Goal: Information Seeking & Learning: Learn about a topic

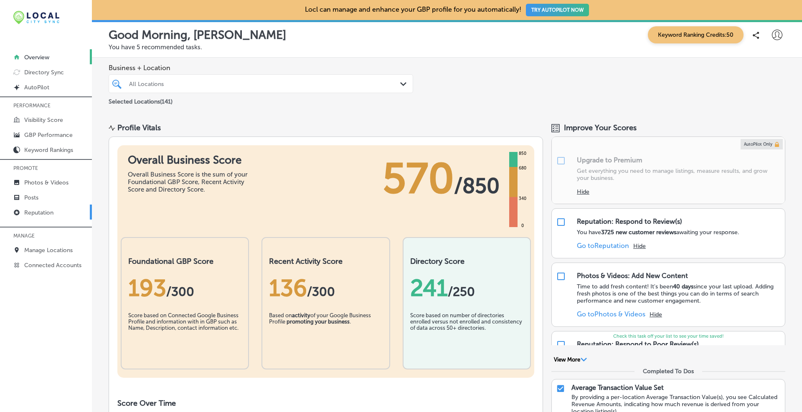
click at [51, 210] on p "Reputation" at bounding box center [38, 212] width 29 height 7
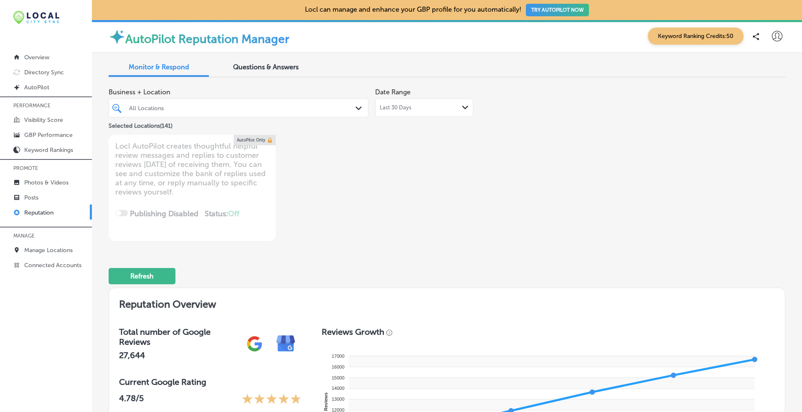
click at [203, 105] on div "All Locations" at bounding box center [242, 107] width 227 height 7
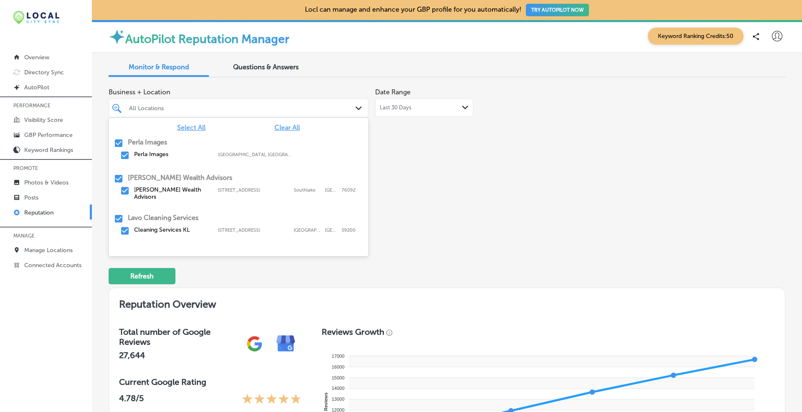
click at [279, 129] on span "Clear All" at bounding box center [286, 128] width 25 height 8
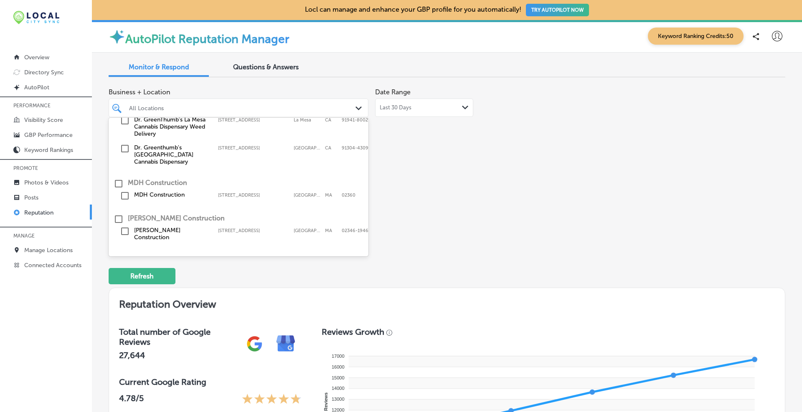
scroll to position [348, 0]
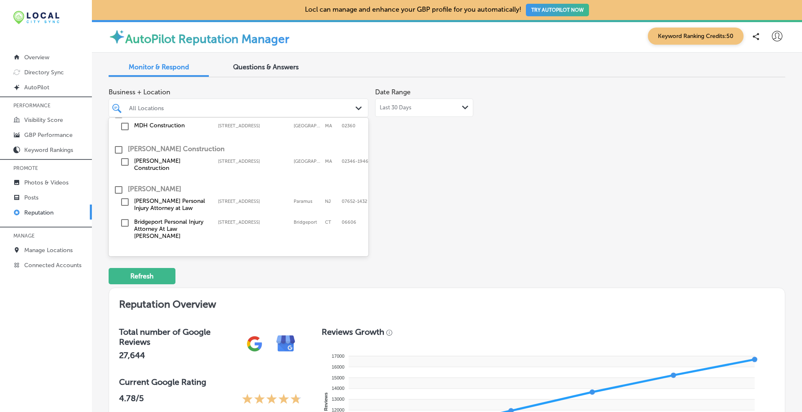
click at [118, 185] on input "checkbox" at bounding box center [119, 190] width 10 height 10
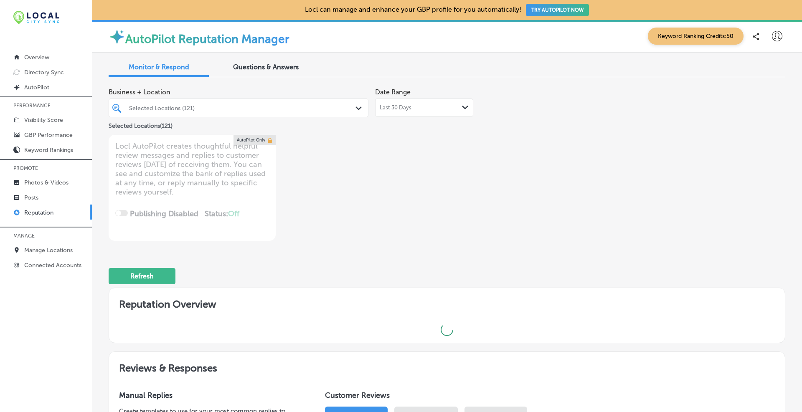
click at [452, 167] on div "Business + Location Selected Locations (121) Path Created with Sketch. Selected…" at bounding box center [312, 162] width 406 height 157
click at [454, 104] on div "Last 30 Days Path Created with Sketch." at bounding box center [424, 107] width 89 height 7
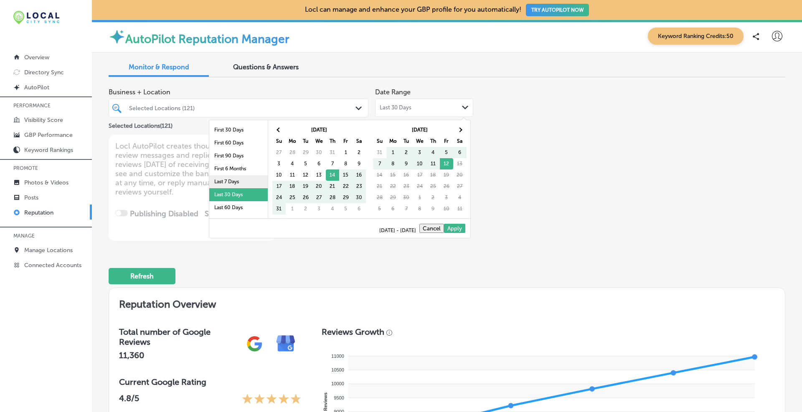
scroll to position [48, 0]
click at [233, 197] on li "Last 2 Years" at bounding box center [238, 198] width 58 height 13
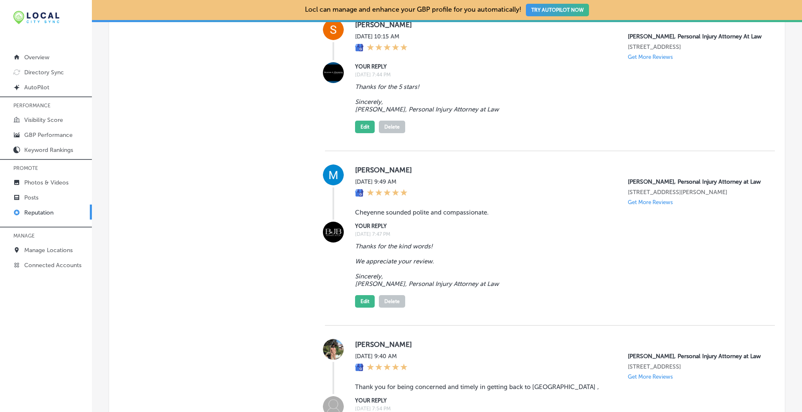
scroll to position [3570, 0]
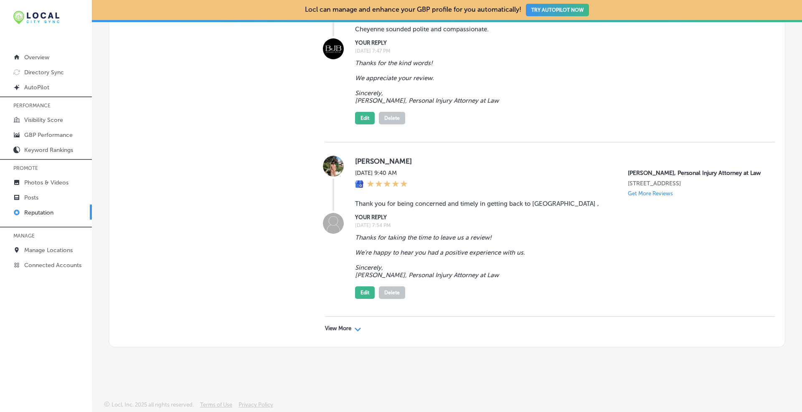
click at [359, 330] on div "View More Path Created with Sketch." at bounding box center [550, 328] width 450 height 23
click at [355, 329] on polygon at bounding box center [358, 330] width 6 height 4
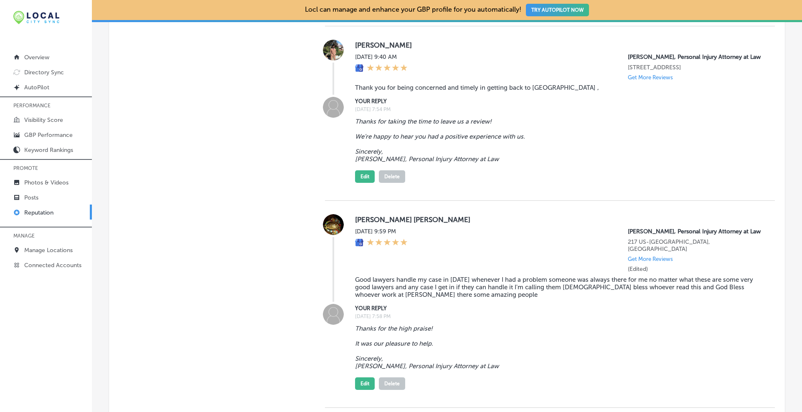
scroll to position [7117, 0]
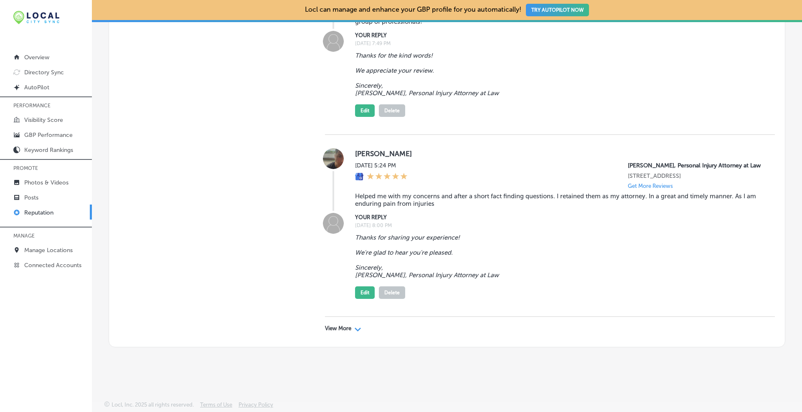
click at [352, 332] on div "View More Path Created with Sketch." at bounding box center [343, 328] width 36 height 7
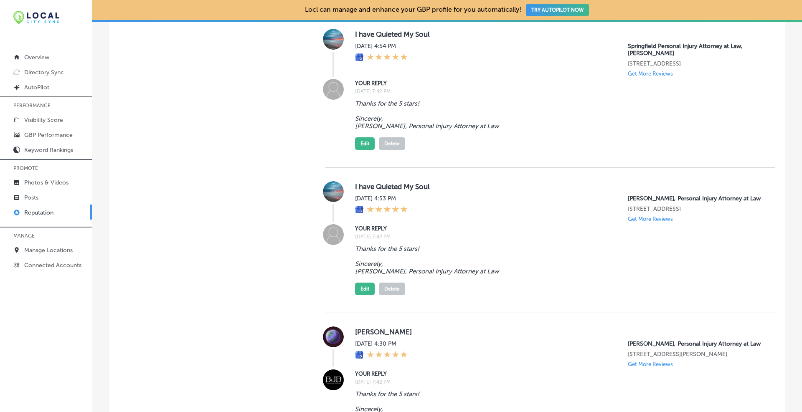
scroll to position [10304, 0]
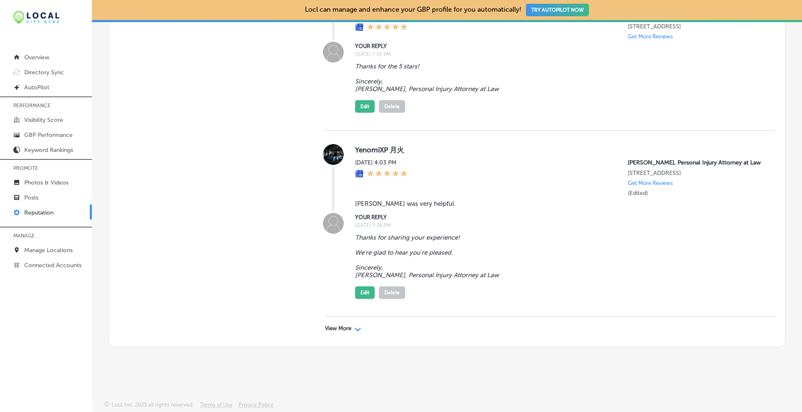
click at [355, 331] on icon "Path Created with Sketch." at bounding box center [358, 330] width 6 height 4
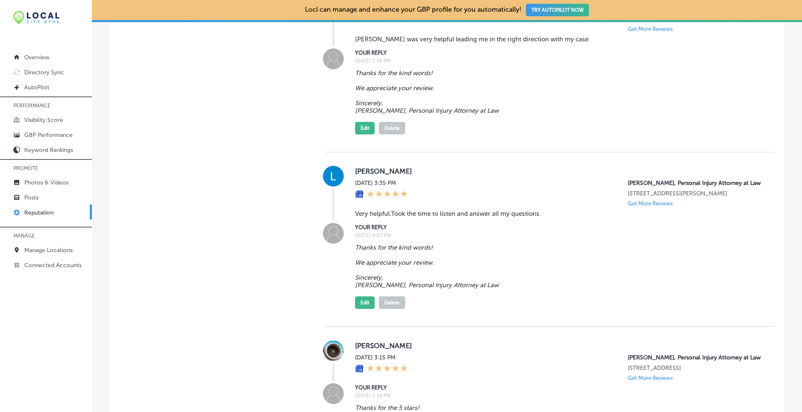
scroll to position [13799, 0]
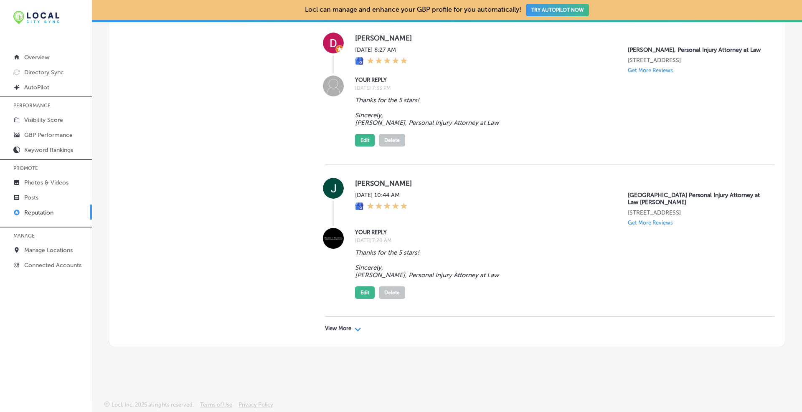
click at [355, 330] on icon "Path Created with Sketch." at bounding box center [358, 330] width 6 height 4
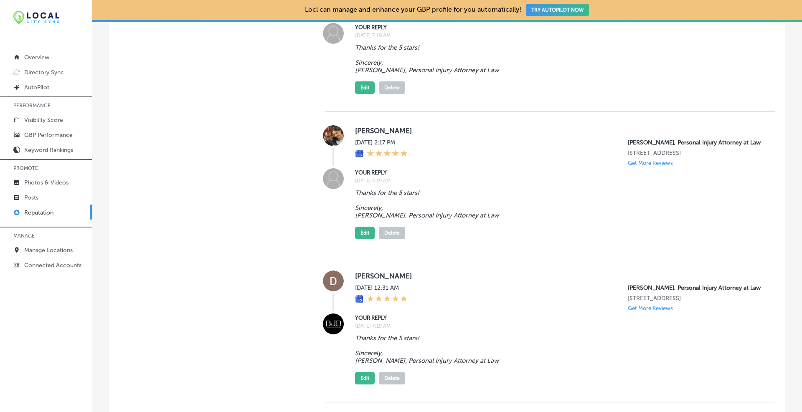
scroll to position [16987, 0]
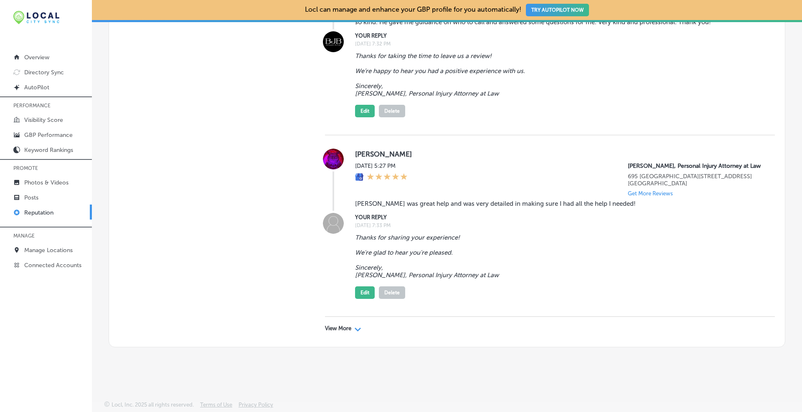
click at [355, 328] on icon "Path Created with Sketch." at bounding box center [358, 330] width 6 height 4
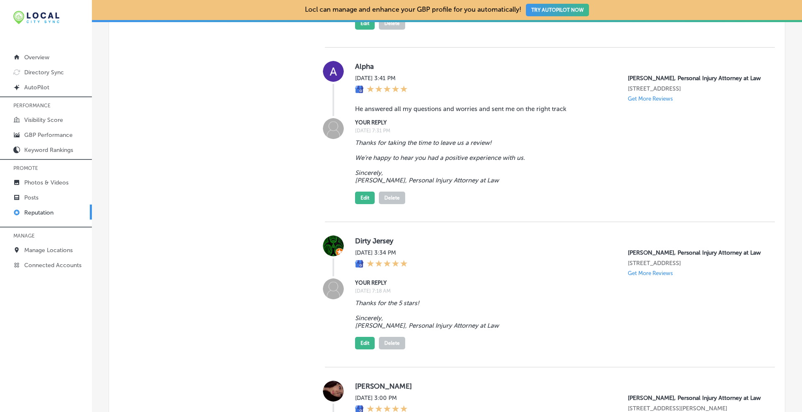
scroll to position [20506, 0]
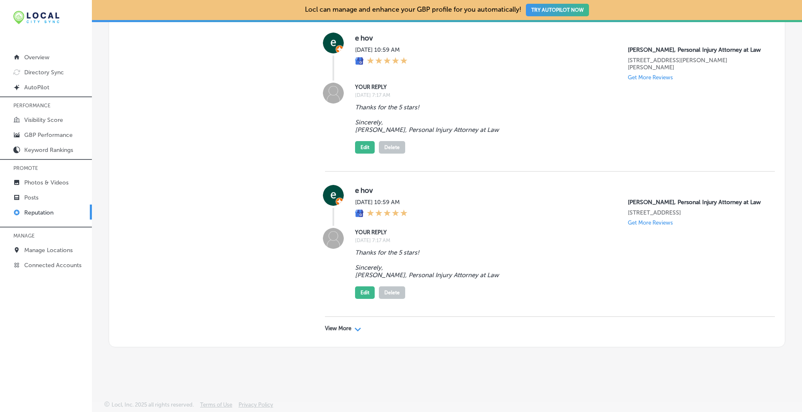
click at [356, 333] on div "View More Path Created with Sketch." at bounding box center [550, 328] width 450 height 23
click at [356, 332] on div "Path Created with Sketch." at bounding box center [358, 328] width 7 height 7
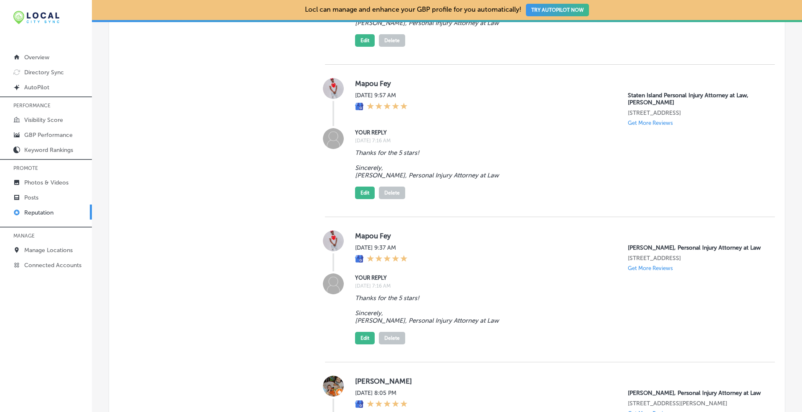
scroll to position [23891, 0]
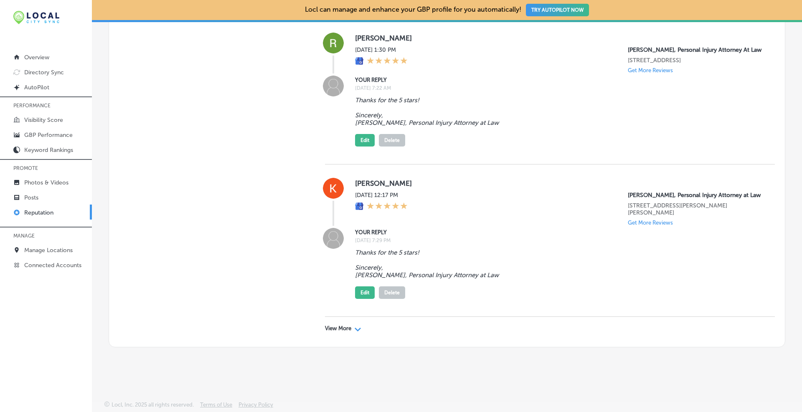
click at [356, 332] on div "Path Created with Sketch." at bounding box center [358, 328] width 7 height 7
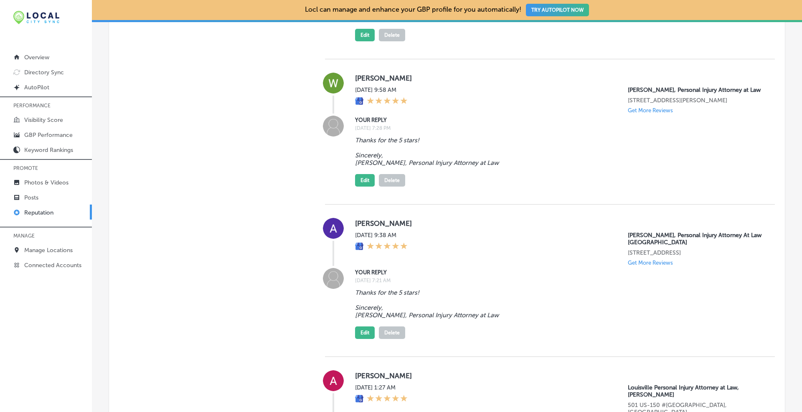
scroll to position [27118, 0]
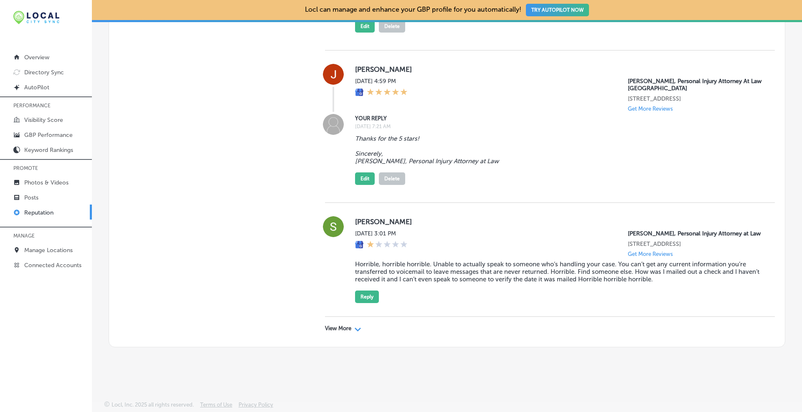
click at [355, 332] on div "Path Created with Sketch." at bounding box center [358, 328] width 7 height 7
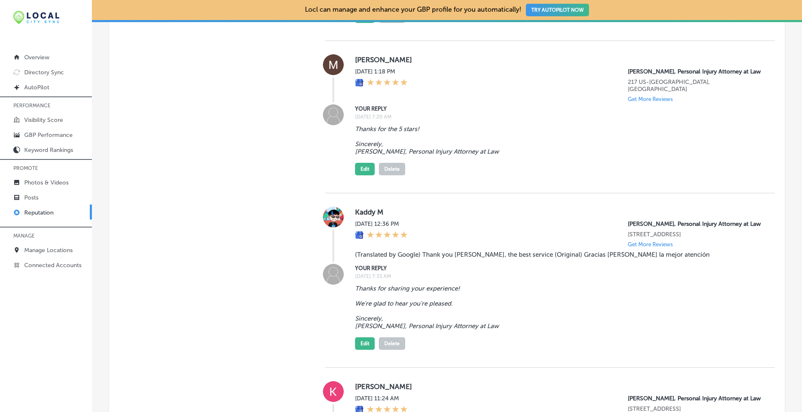
scroll to position [30381, 0]
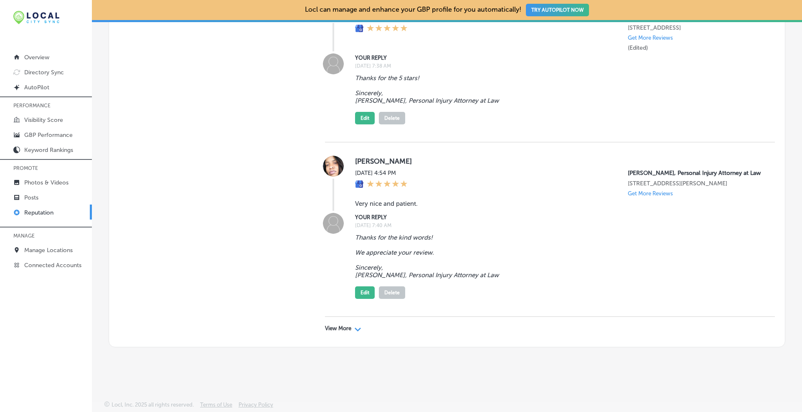
click at [356, 329] on polygon at bounding box center [358, 330] width 6 height 4
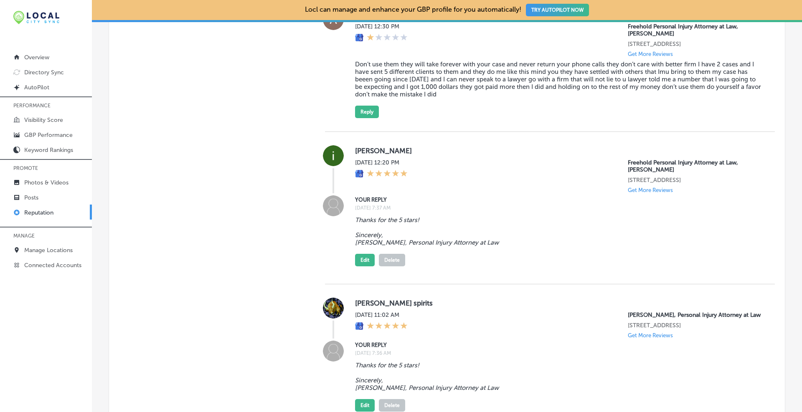
scroll to position [33764, 0]
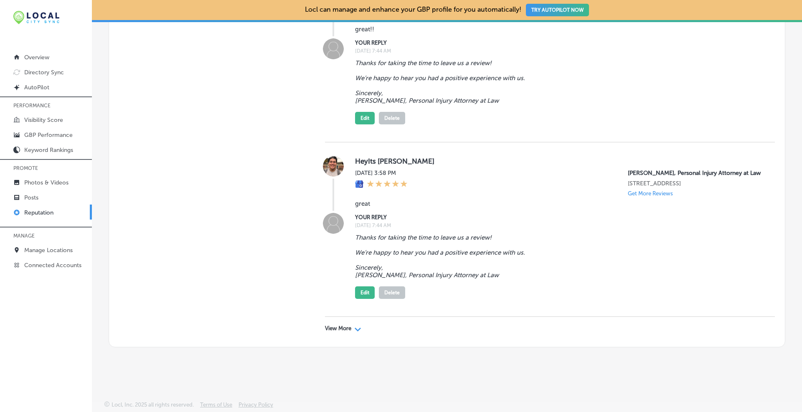
click at [355, 330] on polygon at bounding box center [358, 330] width 6 height 4
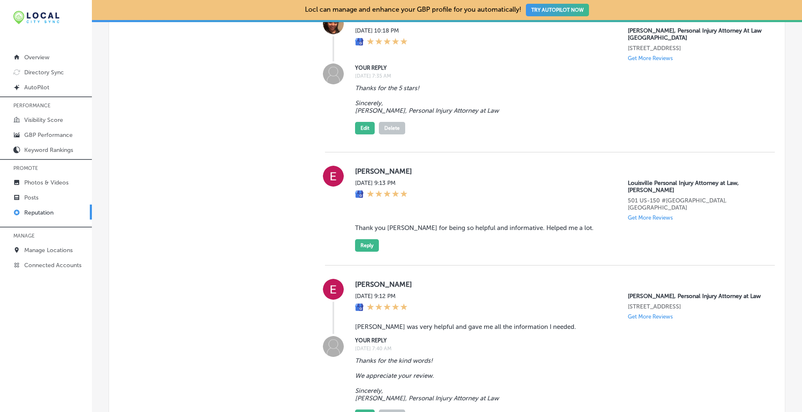
scroll to position [36707, 0]
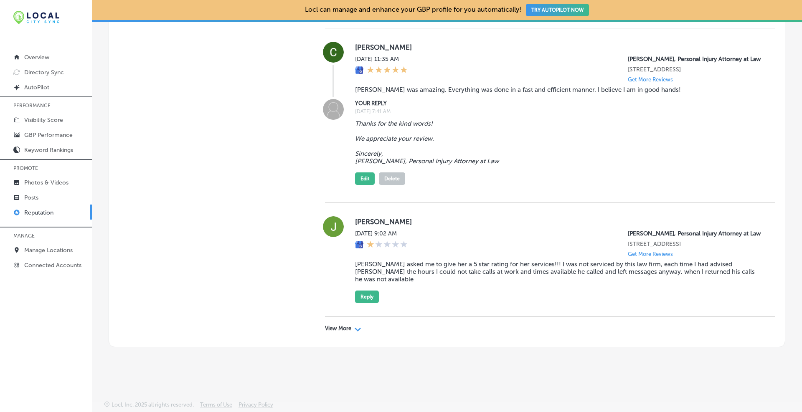
click at [358, 329] on polygon at bounding box center [358, 330] width 6 height 4
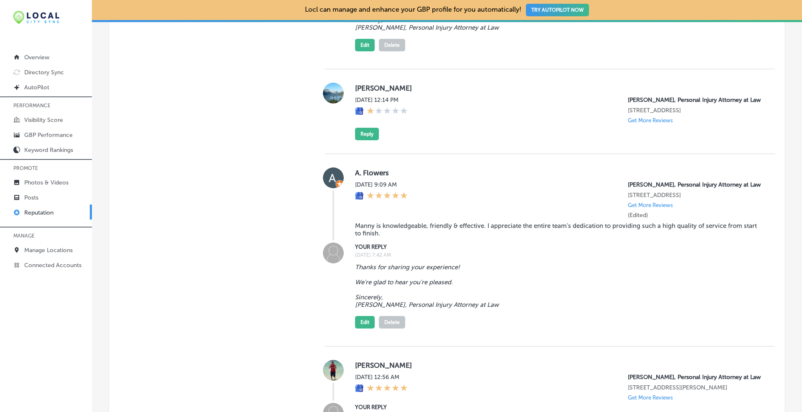
scroll to position [39894, 0]
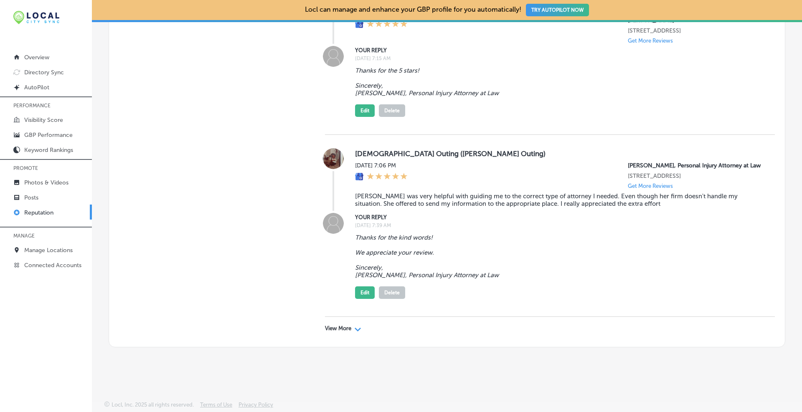
click at [357, 330] on polygon at bounding box center [358, 330] width 6 height 4
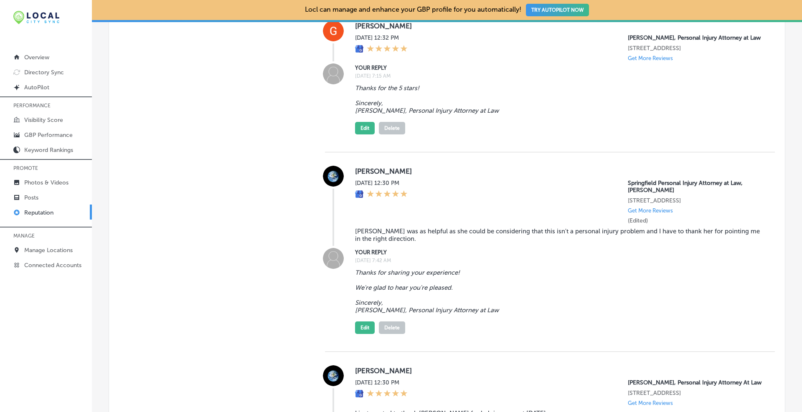
scroll to position [43416, 0]
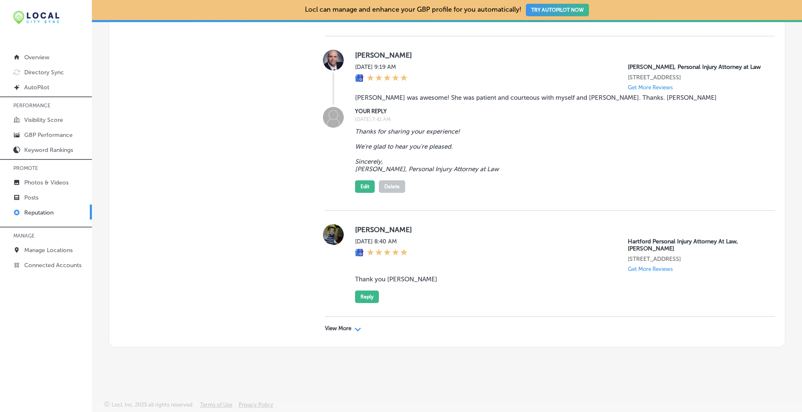
click at [357, 331] on polygon at bounding box center [358, 330] width 6 height 4
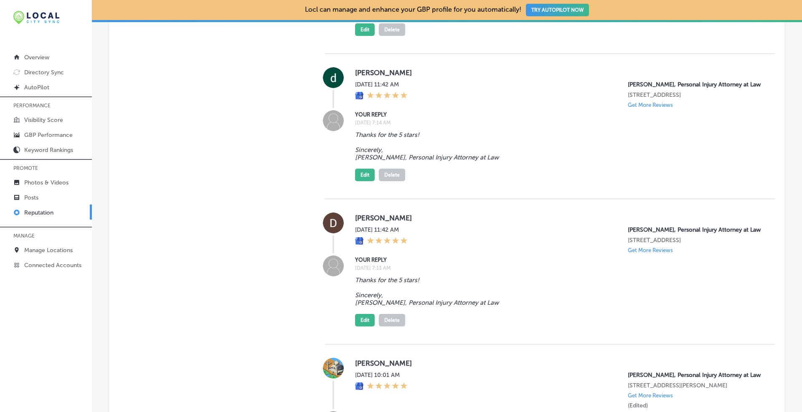
scroll to position [46861, 0]
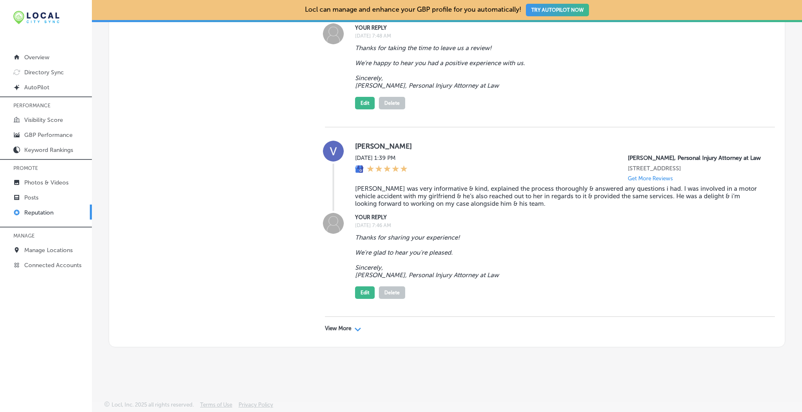
click at [355, 329] on polygon at bounding box center [358, 330] width 6 height 4
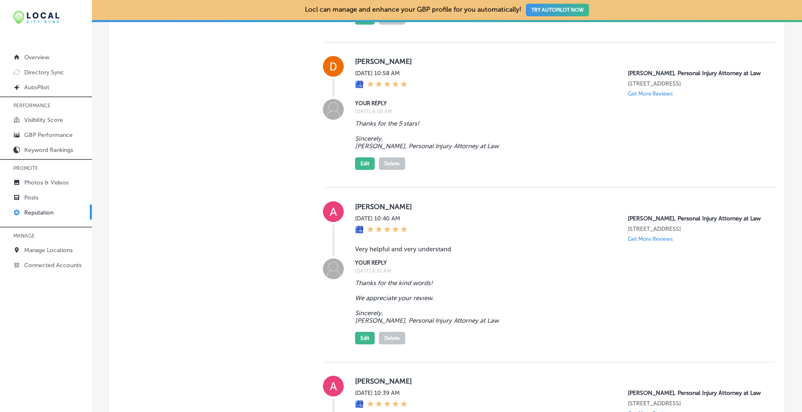
scroll to position [50221, 0]
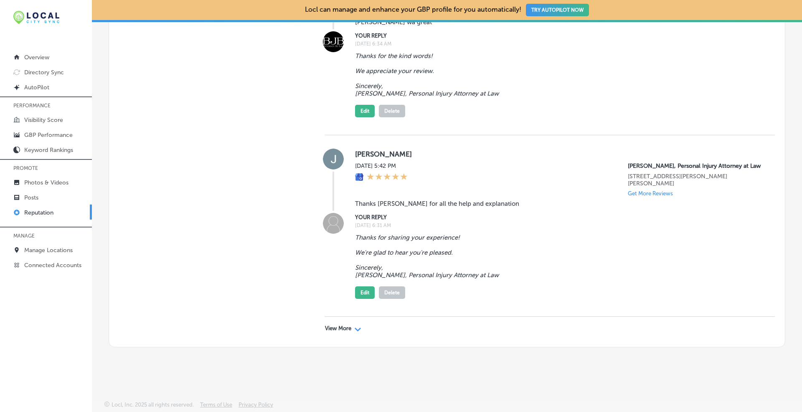
click at [355, 329] on polygon at bounding box center [358, 330] width 6 height 4
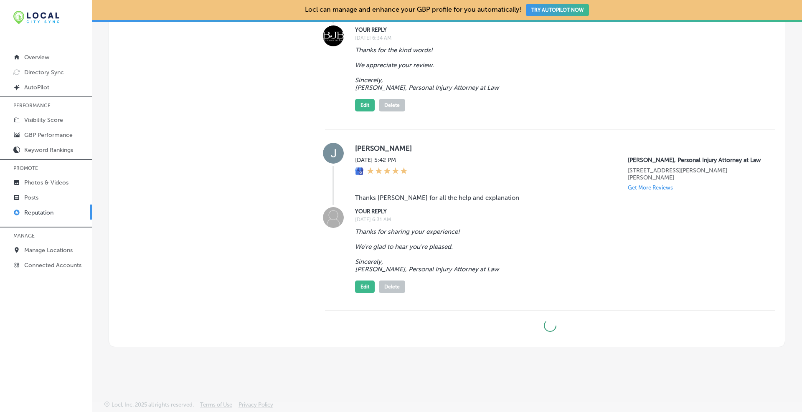
type textarea "x"
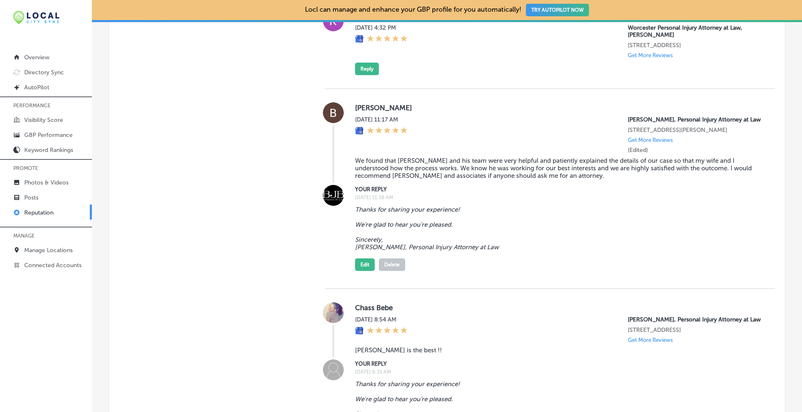
scroll to position [53036, 0]
